Goal: Information Seeking & Learning: Find specific fact

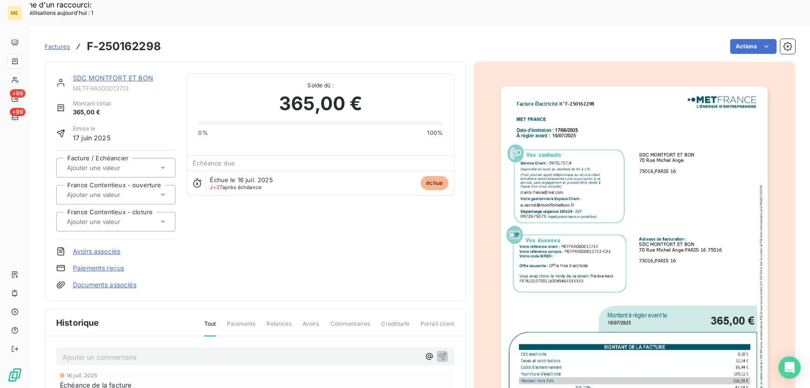
click at [113, 74] on link "SDC MONTFORT ET BON" at bounding box center [113, 78] width 80 height 8
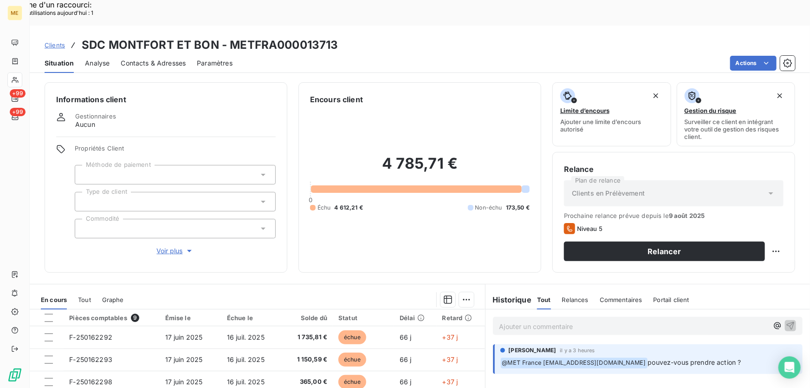
scroll to position [42, 0]
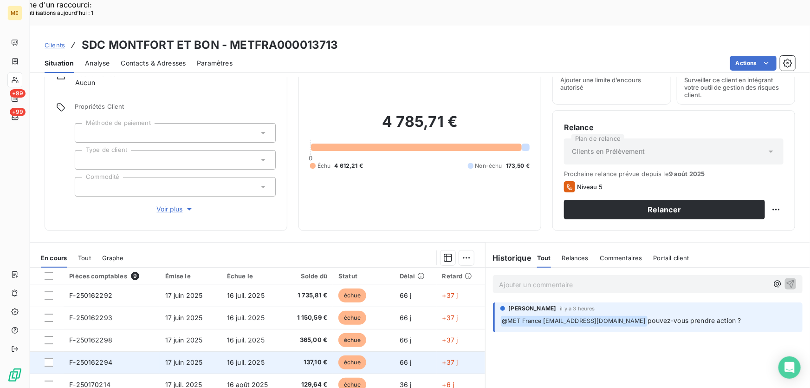
click at [305, 357] on span "137,10 €" at bounding box center [308, 361] width 39 height 9
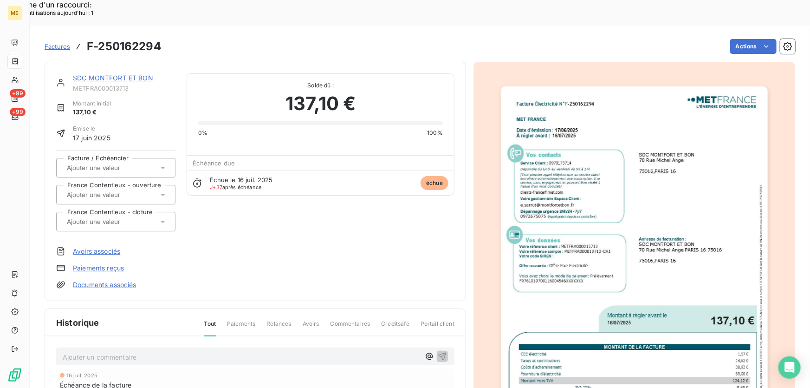
click at [565, 232] on img "button" at bounding box center [634, 275] width 267 height 378
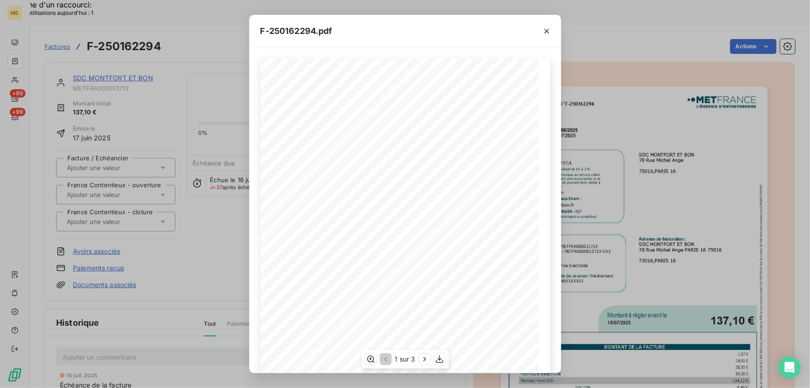
scroll to position [102, 0]
click at [441, 357] on icon "button" at bounding box center [439, 358] width 9 height 9
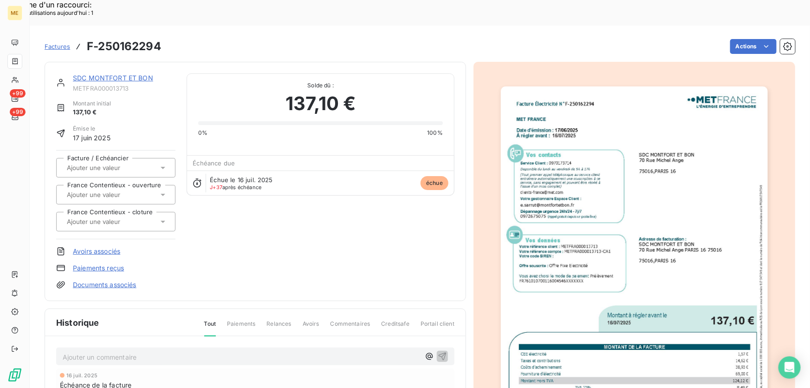
click at [136, 74] on link "SDC MONTFORT ET BON" at bounding box center [113, 78] width 80 height 8
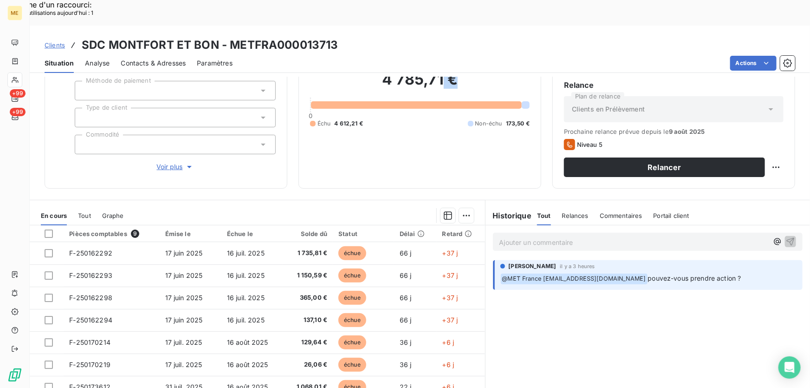
scroll to position [76, 0]
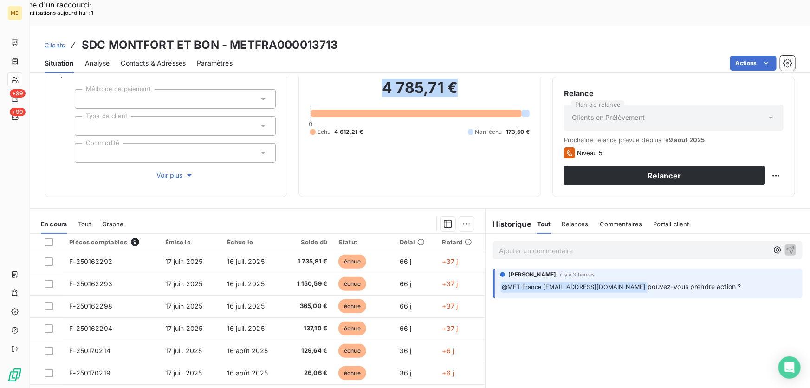
drag, startPoint x: 464, startPoint y: 51, endPoint x: 376, endPoint y: 67, distance: 89.6
click at [376, 78] on h2 "4 785,71 €" at bounding box center [420, 92] width 220 height 28
copy h2 "4 785,71 €"
